Goal: Task Accomplishment & Management: Use online tool/utility

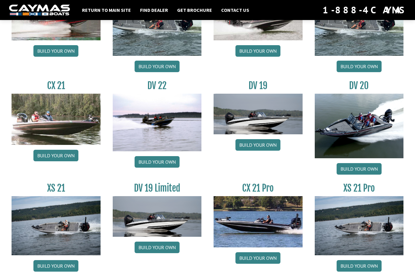
scroll to position [673, 0]
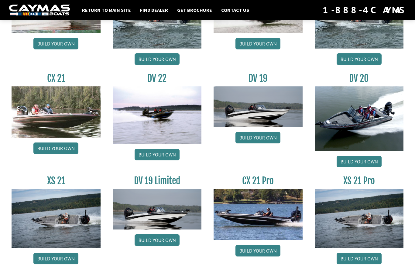
click at [42, 233] on img at bounding box center [56, 218] width 89 height 59
click at [49, 265] on link "Build your own" at bounding box center [55, 259] width 45 height 12
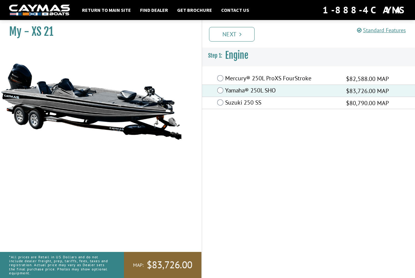
click at [231, 32] on link "Next" at bounding box center [232, 34] width 46 height 15
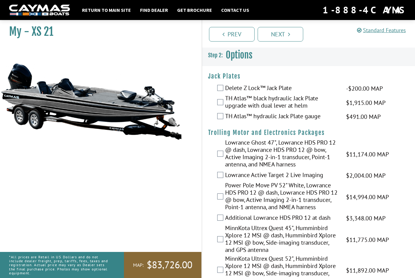
click at [225, 102] on label "TH Atlas™ black hydraulic Jack Plate upgrade with dual lever at helm" at bounding box center [281, 103] width 113 height 16
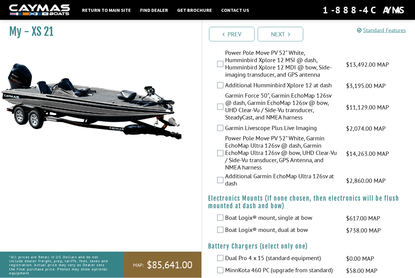
scroll to position [237, 0]
click at [222, 168] on div "Power Pole Move PV 52" White, Garmin EchoMap Ultra 126sv @ dash, Garmin EchoMap…" at bounding box center [308, 154] width 213 height 38
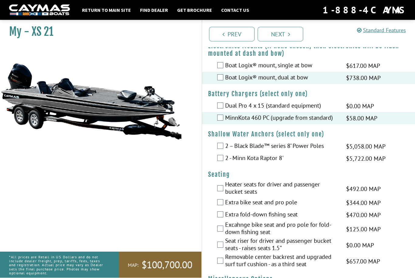
scroll to position [392, 0]
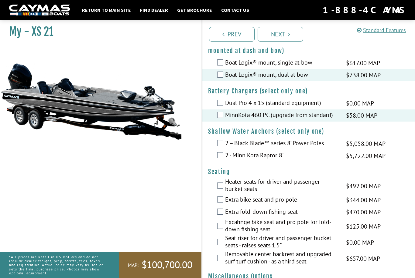
click at [225, 148] on label "2 – Black Blade™ series 8’ Power Poles" at bounding box center [281, 144] width 113 height 9
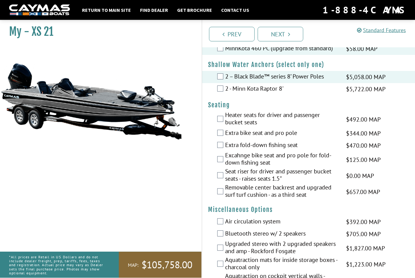
scroll to position [478, 0]
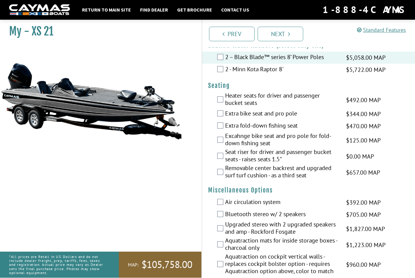
click at [225, 108] on label "Heater seats for driver and passenger bucket seats" at bounding box center [281, 100] width 113 height 16
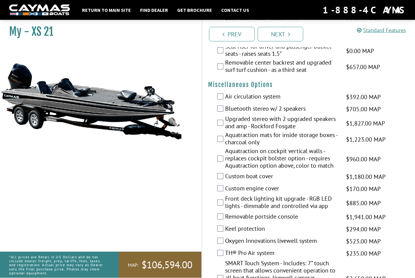
scroll to position [584, 0]
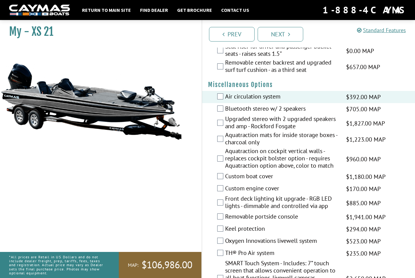
click at [225, 114] on label "Bluetooth stereo w/ 2 speakers" at bounding box center [281, 109] width 113 height 9
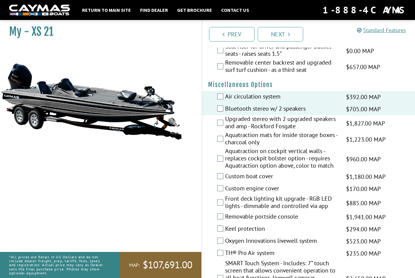
click at [225, 131] on label "Upgraded stereo with 2 upgraded speakers and amp - Rockford Fosgate" at bounding box center [281, 123] width 113 height 16
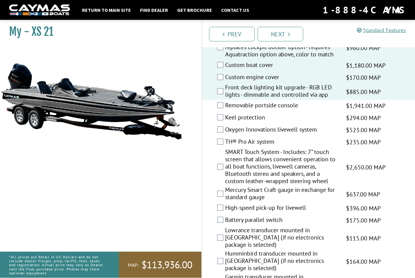
scroll to position [695, 0]
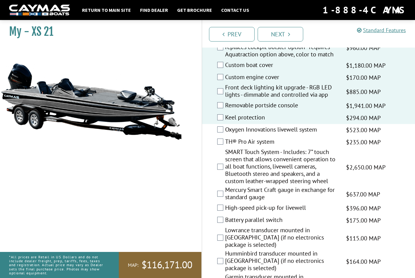
click at [226, 135] on label "Oxygen Innovations livewell system" at bounding box center [281, 130] width 113 height 9
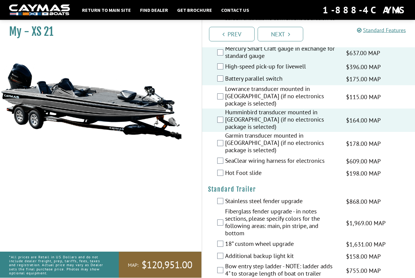
scroll to position [837, 0]
click at [225, 157] on label "SeaClear wiring harness for electronics" at bounding box center [281, 161] width 113 height 9
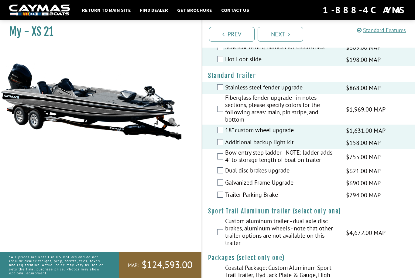
scroll to position [956, 0]
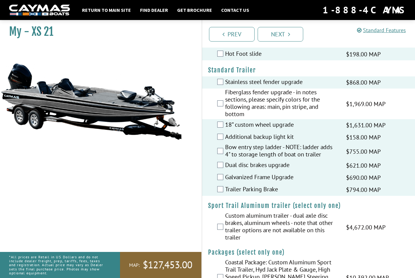
click at [388, 184] on div "Trailer Parking Brake $794.00 MAP $937.00 MSRP" at bounding box center [308, 190] width 213 height 12
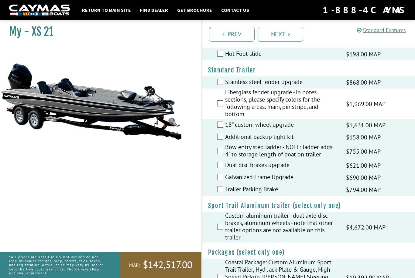
click at [284, 34] on link "Next" at bounding box center [280, 34] width 46 height 15
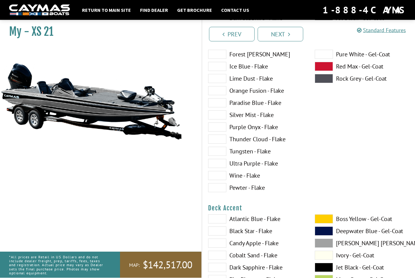
scroll to position [0, 0]
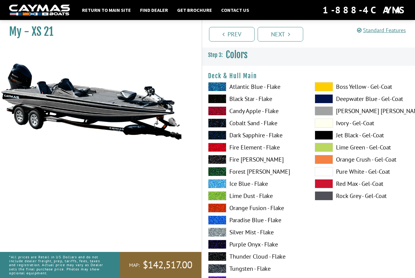
click at [374, 199] on label "Rock Grey - Gel-Coat" at bounding box center [361, 196] width 94 height 9
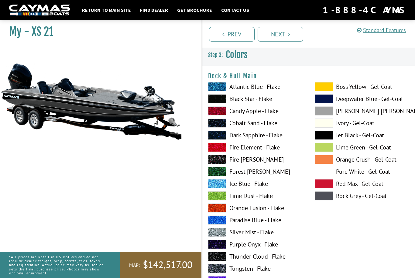
click at [382, 102] on label "Deepwater Blue - Gel-Coat" at bounding box center [361, 98] width 94 height 9
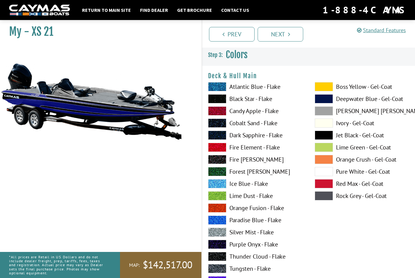
click at [372, 136] on label "Jet Black - Gel-Coat" at bounding box center [361, 135] width 94 height 9
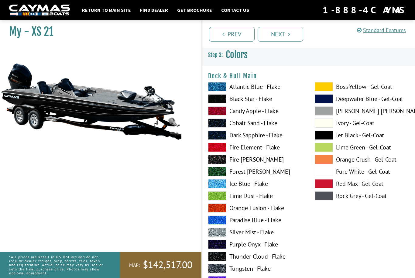
click at [378, 113] on label "Dove Gray - Gel-Coat" at bounding box center [361, 111] width 94 height 9
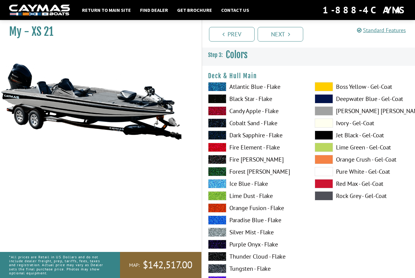
click at [371, 196] on label "Rock Grey - Gel-Coat" at bounding box center [361, 196] width 94 height 9
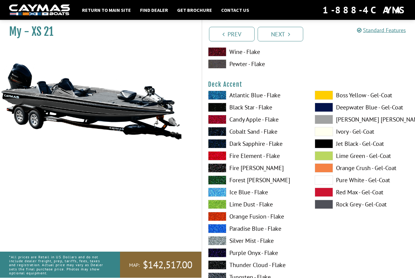
scroll to position [241, 0]
click at [379, 120] on label "Dove Gray - Gel-Coat" at bounding box center [361, 119] width 94 height 9
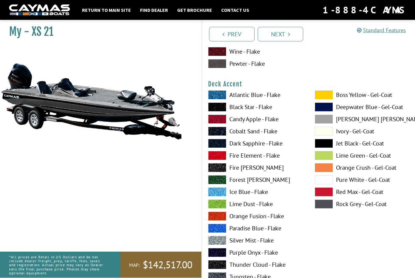
scroll to position [242, 0]
click at [374, 197] on label "Red Max - Gel-Coat" at bounding box center [361, 192] width 94 height 9
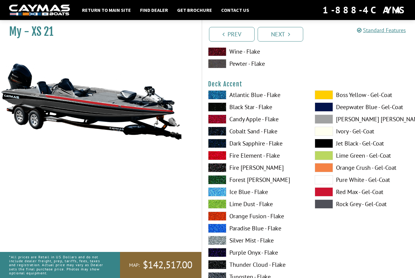
click at [375, 208] on label "Rock Grey - Gel-Coat" at bounding box center [361, 204] width 94 height 9
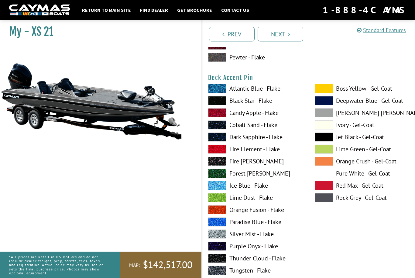
scroll to position [498, 0]
click at [373, 142] on label "Jet Black - Gel-Coat" at bounding box center [361, 137] width 94 height 9
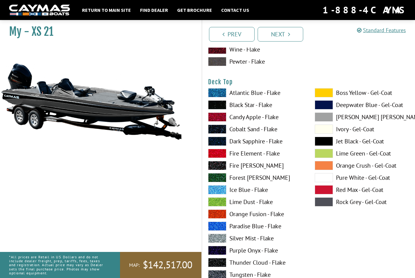
scroll to position [745, 0]
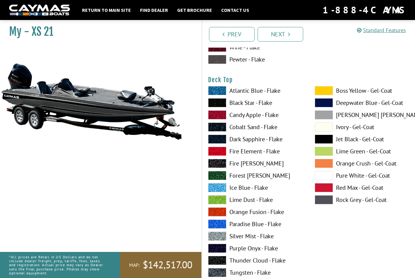
click at [368, 202] on label "Rock Grey - Gel-Coat" at bounding box center [361, 199] width 94 height 9
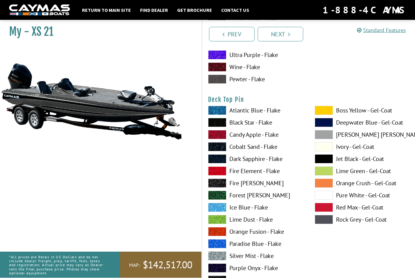
scroll to position [978, 0]
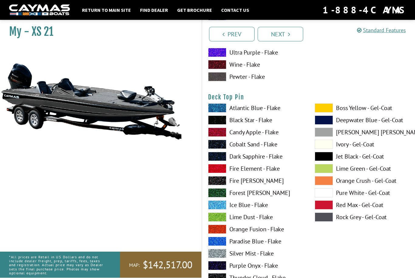
click at [373, 161] on label "Jet Black - Gel-Coat" at bounding box center [361, 156] width 94 height 9
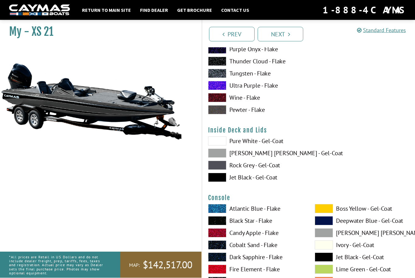
scroll to position [1196, 0]
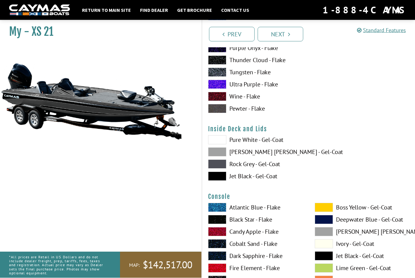
click at [271, 167] on label "Rock Grey - Gel-Coat" at bounding box center [255, 164] width 94 height 9
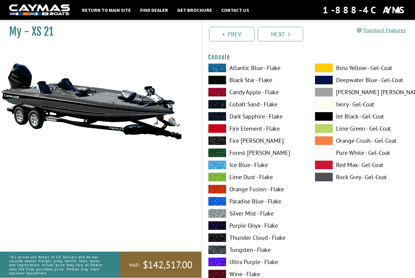
click at [364, 177] on label "Rock Grey - Gel-Coat" at bounding box center [361, 177] width 94 height 9
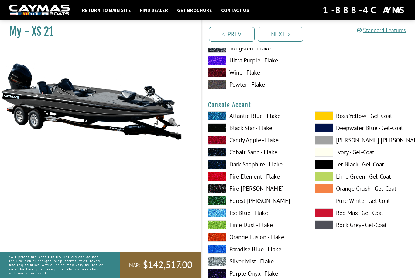
scroll to position [1542, 0]
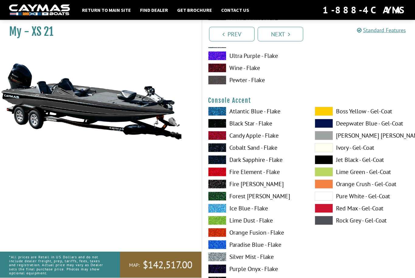
click at [374, 115] on label "Boss Yellow - Gel-Coat" at bounding box center [361, 111] width 94 height 9
click at [368, 162] on label "Jet Black - Gel-Coat" at bounding box center [361, 159] width 94 height 9
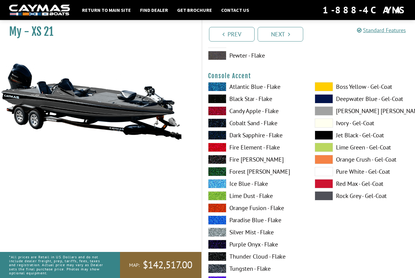
scroll to position [1566, 0]
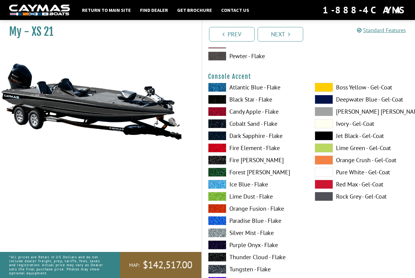
click at [378, 104] on label "Deepwater Blue - Gel-Coat" at bounding box center [361, 99] width 94 height 9
click at [372, 139] on label "Jet Black - Gel-Coat" at bounding box center [361, 135] width 94 height 9
click at [368, 176] on label "Pure White - Gel-Coat" at bounding box center [361, 172] width 94 height 9
click at [371, 141] on label "Jet Black - Gel-Coat" at bounding box center [361, 135] width 94 height 9
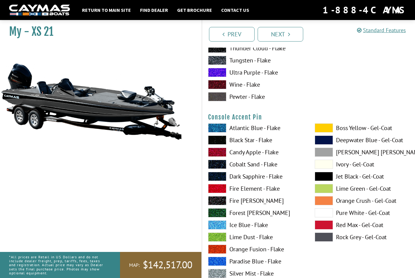
scroll to position [1779, 0]
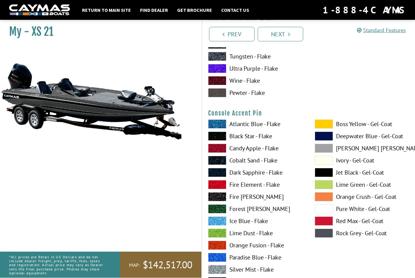
click at [367, 213] on label "Pure White - Gel-Coat" at bounding box center [361, 209] width 94 height 9
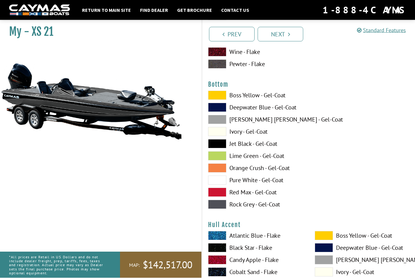
scroll to position [2059, 0]
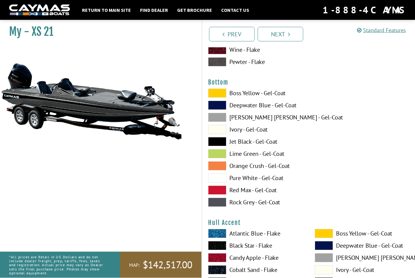
click at [274, 207] on label "Rock Grey - Gel-Coat" at bounding box center [255, 202] width 94 height 9
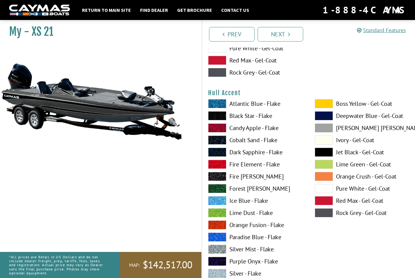
scroll to position [2197, 0]
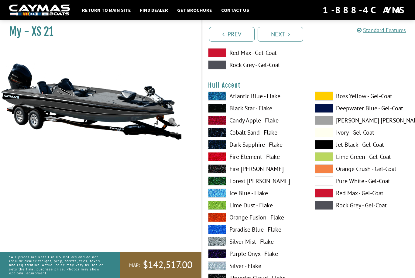
click at [369, 147] on label "Jet Black - Gel-Coat" at bounding box center [361, 144] width 94 height 9
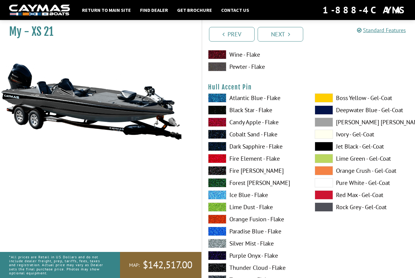
scroll to position [2457, 0]
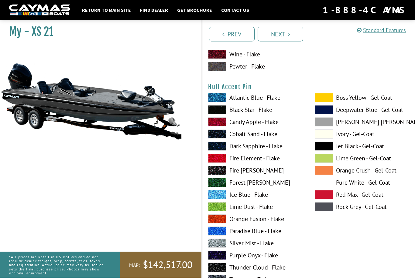
click at [371, 186] on label "Pure White - Gel-Coat" at bounding box center [361, 182] width 94 height 9
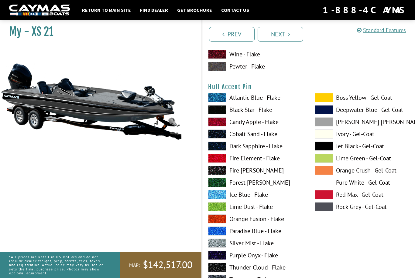
click at [372, 138] on label "Ivory - Gel-Coat" at bounding box center [361, 134] width 94 height 9
click at [363, 127] on label "Dove Gray - Gel-Coat" at bounding box center [361, 121] width 94 height 9
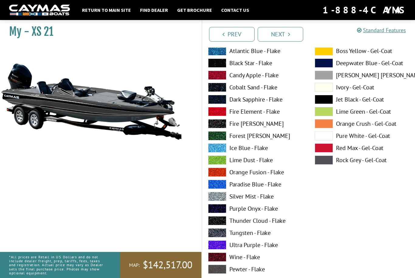
scroll to position [1851, 0]
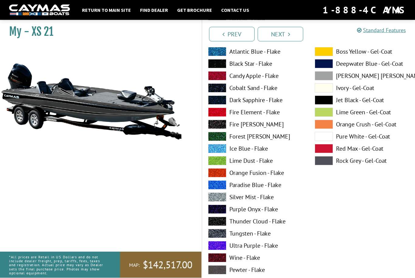
click at [376, 78] on label "Dove Gray - Gel-Coat" at bounding box center [361, 76] width 94 height 9
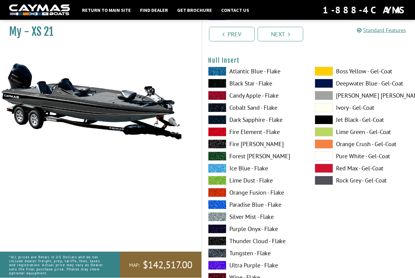
scroll to position [2735, 0]
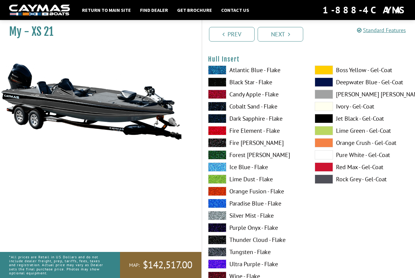
click at [366, 73] on label "Boss Yellow - Gel-Coat" at bounding box center [361, 70] width 94 height 9
click at [375, 123] on label "Jet Black - Gel-Coat" at bounding box center [361, 118] width 94 height 9
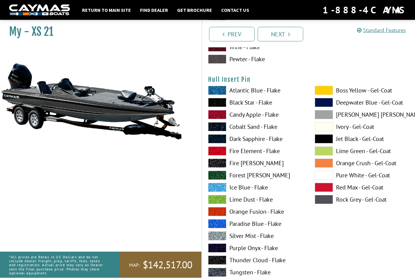
scroll to position [2969, 0]
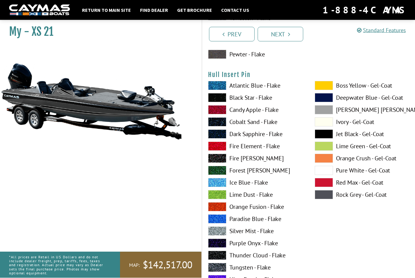
click at [380, 115] on label "Dove Gray - Gel-Coat" at bounding box center [361, 110] width 94 height 9
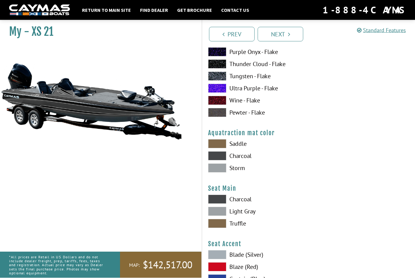
scroll to position [3162, 0]
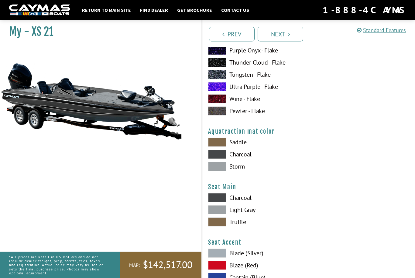
click at [238, 171] on label "Storm" at bounding box center [255, 166] width 94 height 9
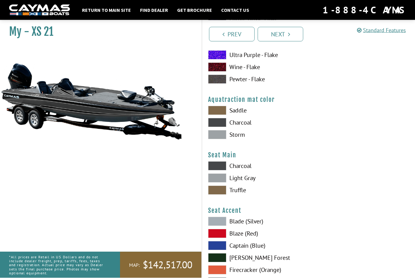
scroll to position [3194, 0]
click at [250, 183] on label "Light Gray" at bounding box center [255, 178] width 94 height 9
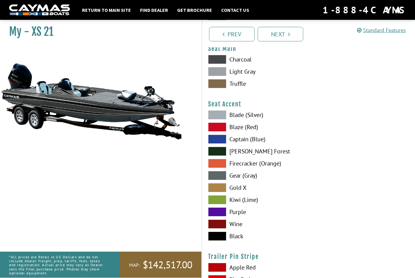
scroll to position [3301, 0]
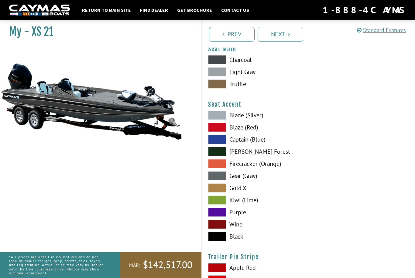
click at [253, 181] on label "Gear (Gray)" at bounding box center [255, 175] width 94 height 9
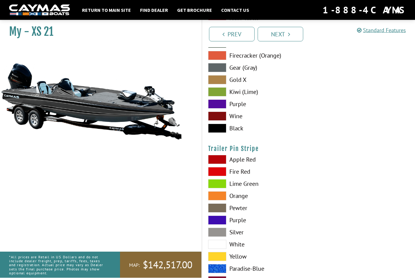
scroll to position [3421, 0]
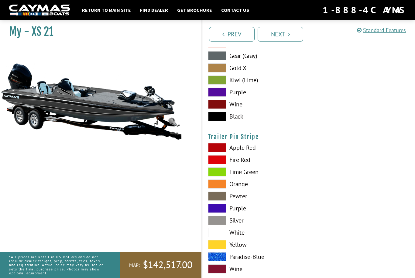
click at [280, 40] on link "Next" at bounding box center [280, 34] width 46 height 15
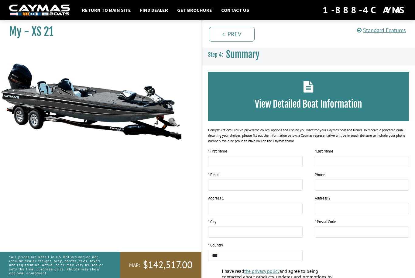
scroll to position [40, 0]
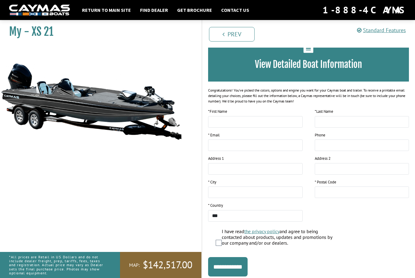
click at [246, 268] on input "**********" at bounding box center [227, 266] width 39 height 19
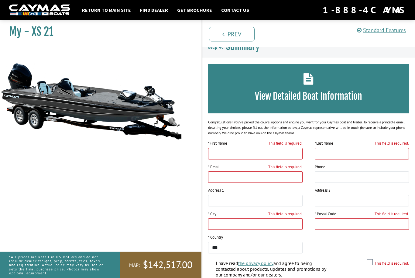
scroll to position [0, 0]
